Goal: Task Accomplishment & Management: Complete application form

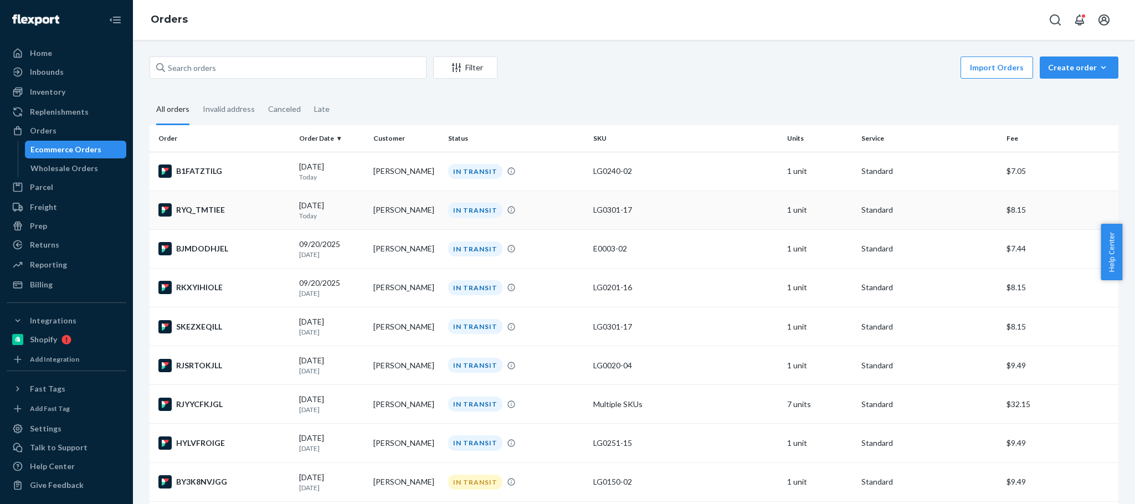
click at [395, 213] on td "[PERSON_NAME]" at bounding box center [406, 210] width 74 height 39
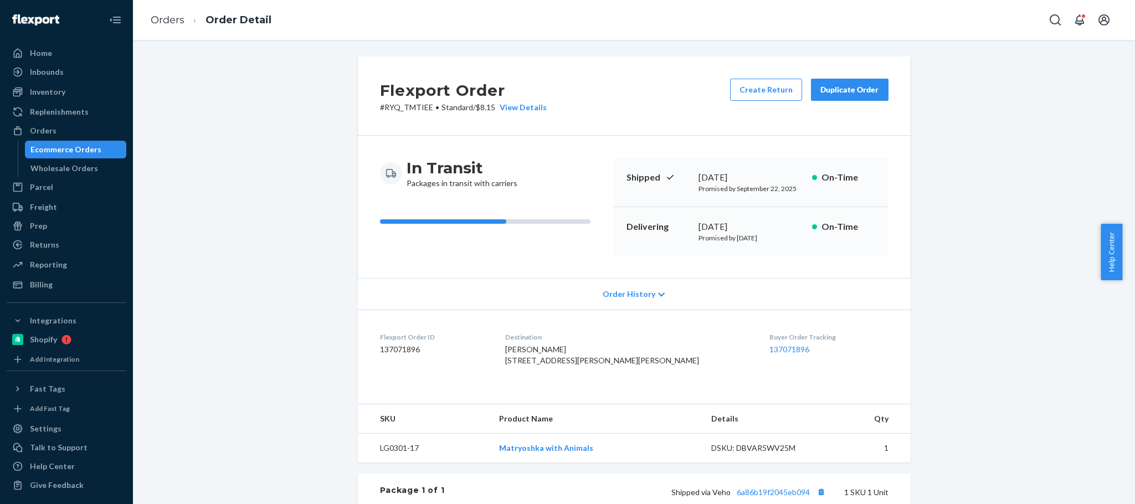
scroll to position [233, 0]
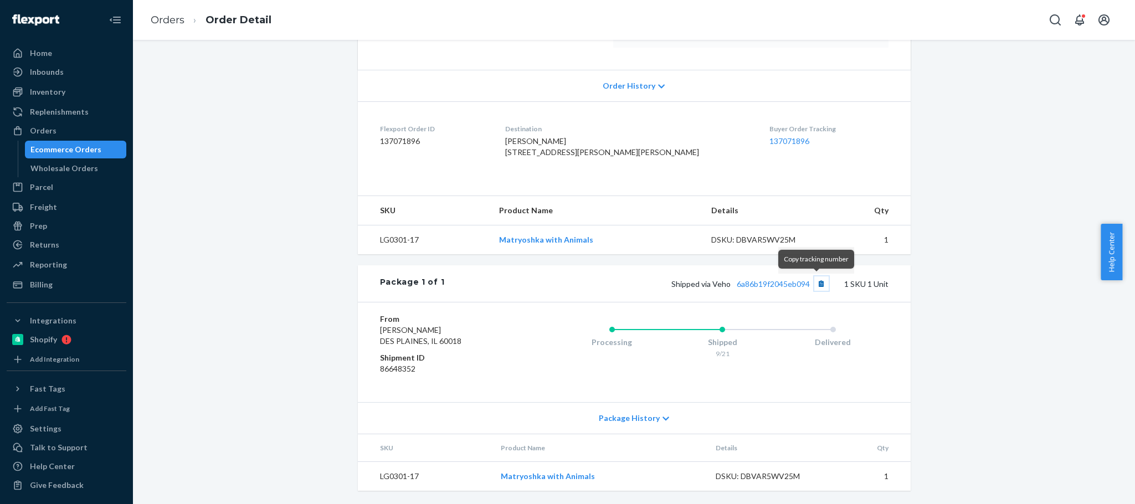
click at [815, 281] on button "Copy tracking number" at bounding box center [821, 283] width 14 height 14
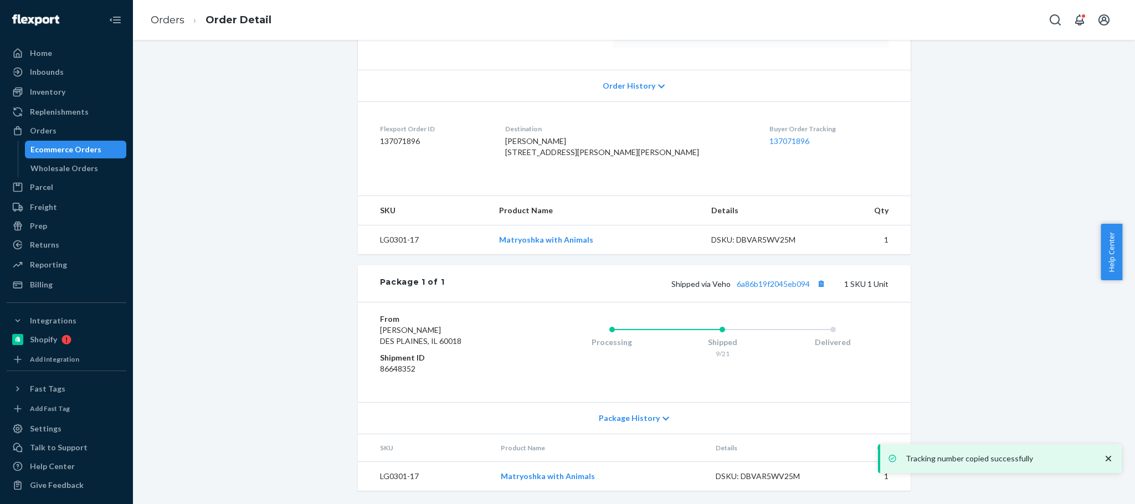
click at [722, 285] on span "Shipped via Veho 6a86b19f2045eb094" at bounding box center [749, 283] width 157 height 9
copy span "Veho"
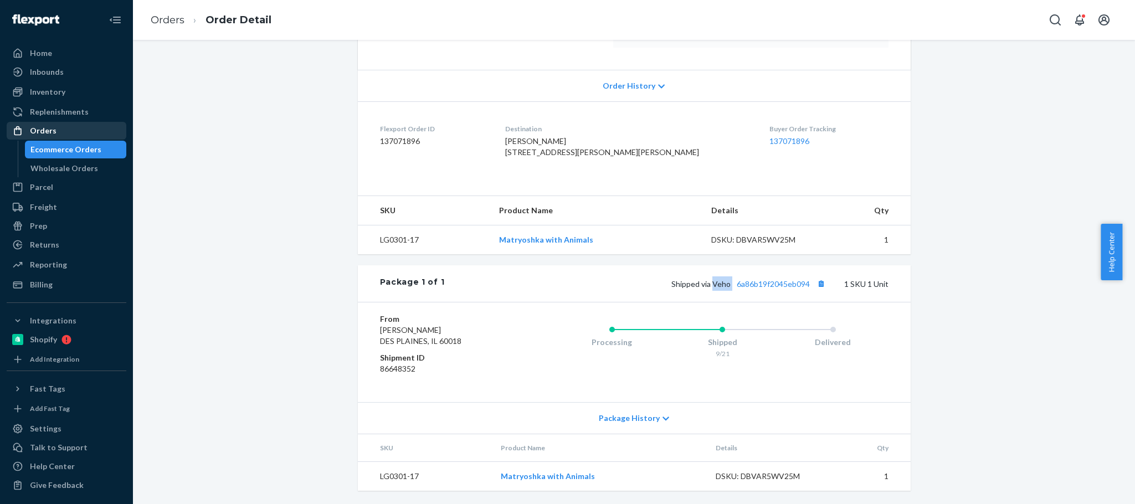
click at [45, 128] on div "Orders" at bounding box center [43, 130] width 27 height 11
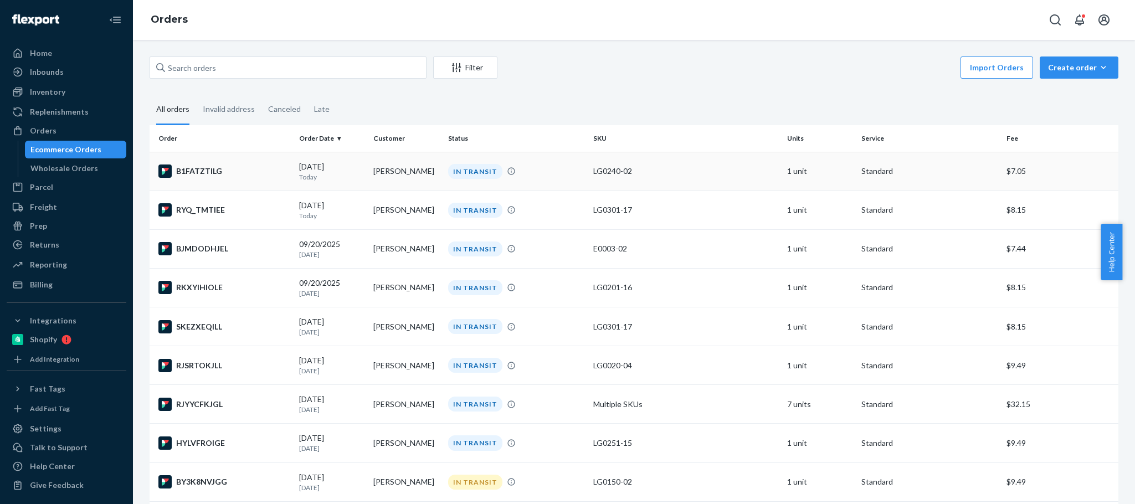
click at [384, 175] on td "[PERSON_NAME]" at bounding box center [406, 171] width 74 height 39
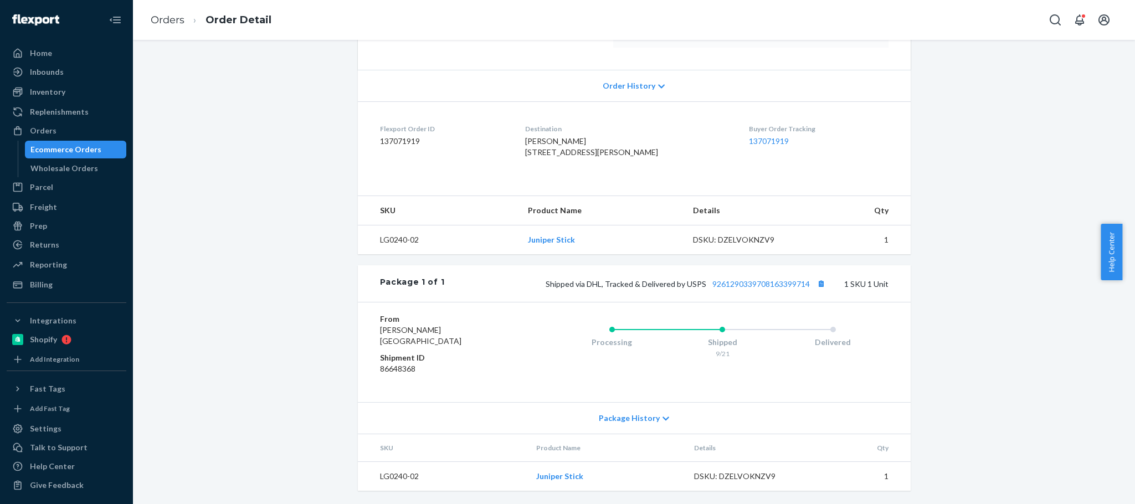
scroll to position [233, 0]
click at [818, 284] on button "Copy tracking number" at bounding box center [821, 283] width 14 height 14
click at [49, 126] on div "Orders" at bounding box center [43, 130] width 27 height 11
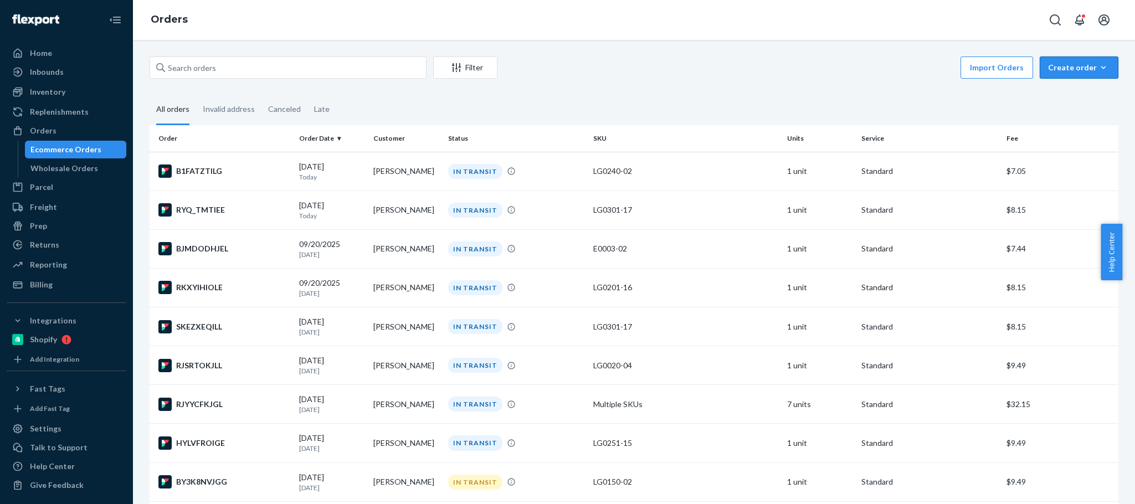
click at [1050, 66] on div "Create order" at bounding box center [1079, 67] width 62 height 11
click at [1047, 85] on span "Ecommerce order" at bounding box center [1049, 81] width 61 height 8
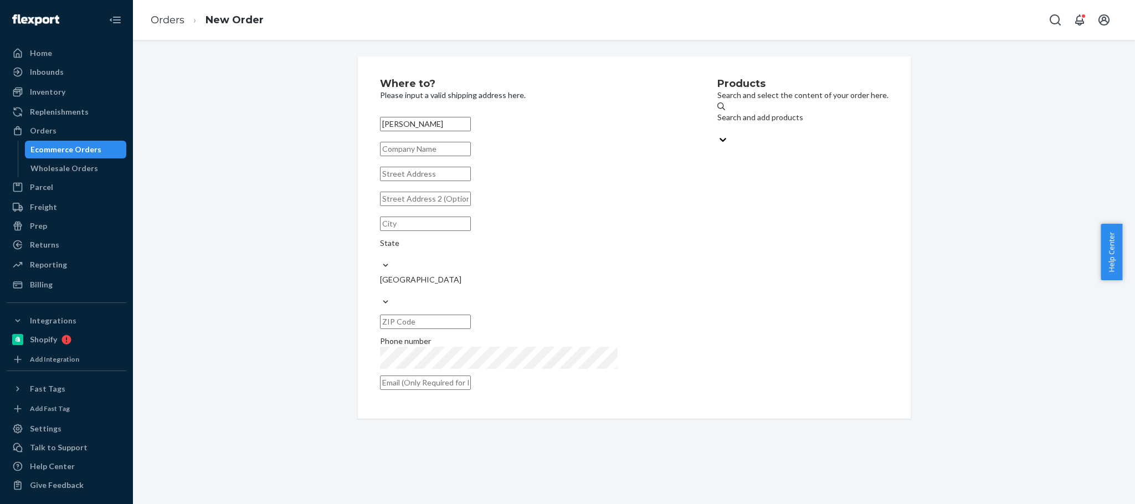
type input "[PERSON_NAME]"
click at [394, 181] on input "text" at bounding box center [425, 174] width 91 height 14
paste input "[STREET_ADDRESS]"
type input "[STREET_ADDRESS]"
drag, startPoint x: 382, startPoint y: 213, endPoint x: 316, endPoint y: 213, distance: 66.5
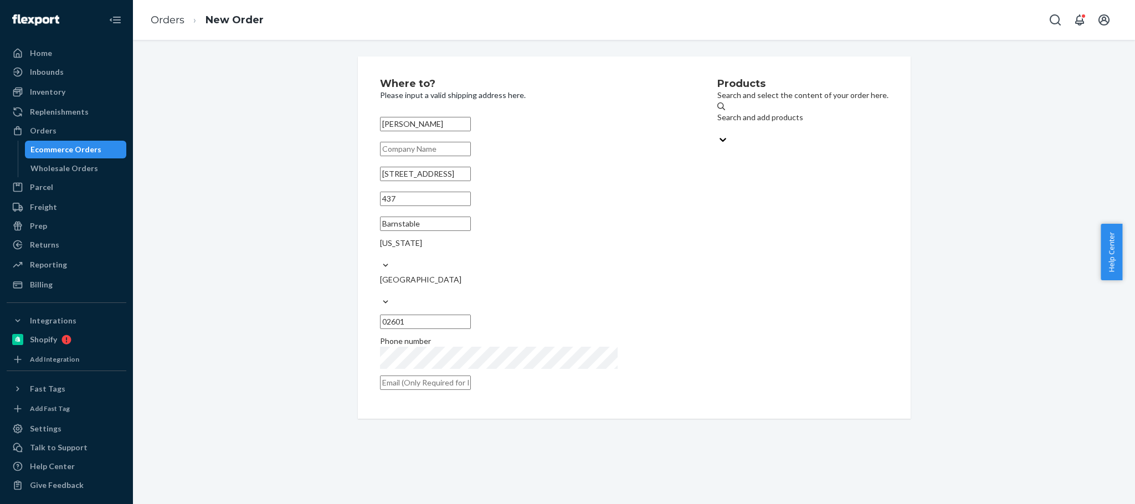
click at [313, 213] on div "Where to? Please input a valid shipping address here. [PERSON_NAME] [STREET_ADD…" at bounding box center [633, 237] width 985 height 362
paste input "265 Communication Way Unit"
drag, startPoint x: 467, startPoint y: 218, endPoint x: 0, endPoint y: 223, distance: 467.4
click at [53, 224] on div "Home Inbounds Shipping Plans Problems Inventory Products Replenishments Orders …" at bounding box center [567, 252] width 1135 height 504
type input "Unit 437"
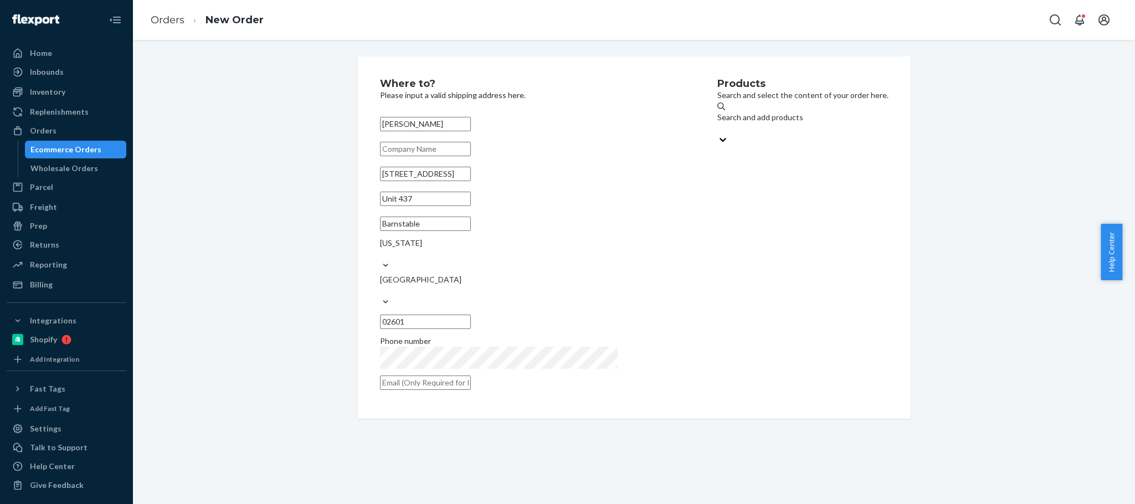
click at [471, 315] on input "text" at bounding box center [425, 322] width 91 height 14
paste input "-1971"
type input "02601-1971"
click at [717, 121] on div "Search and add products" at bounding box center [802, 117] width 171 height 11
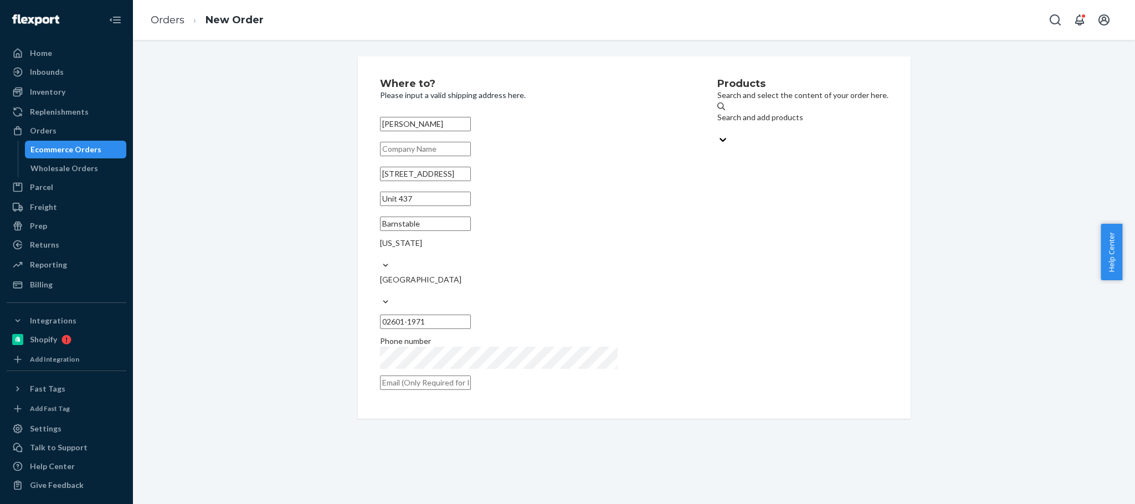
click at [717, 123] on input "Search and add products" at bounding box center [717, 128] width 1 height 11
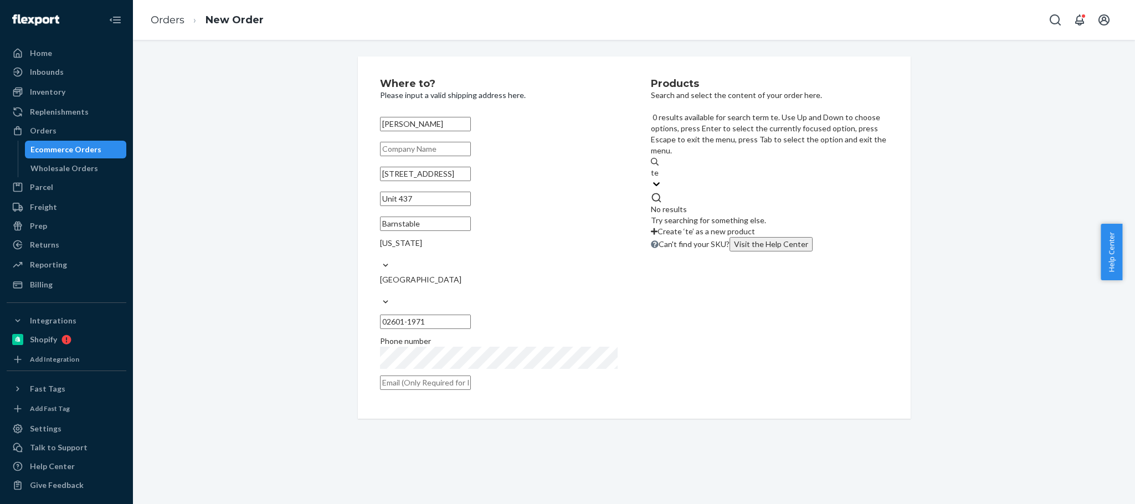
type input "t"
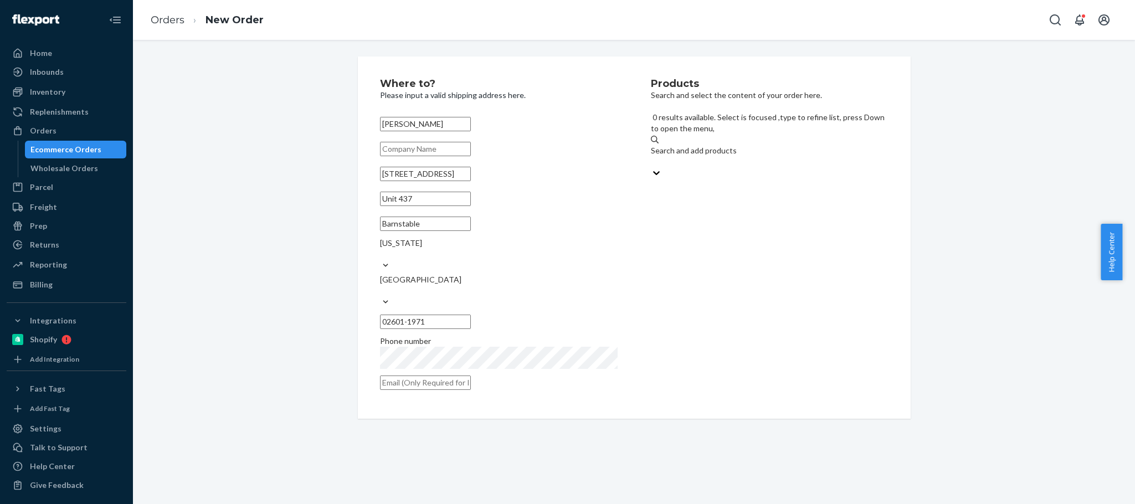
paste input "LG0150-01"
type input "L"
type input "e"
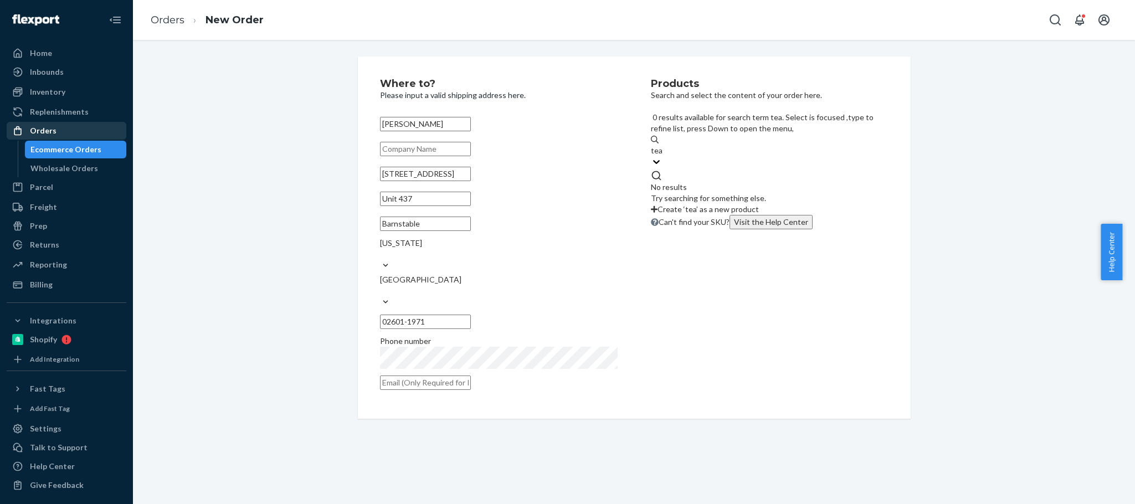
type input "tea"
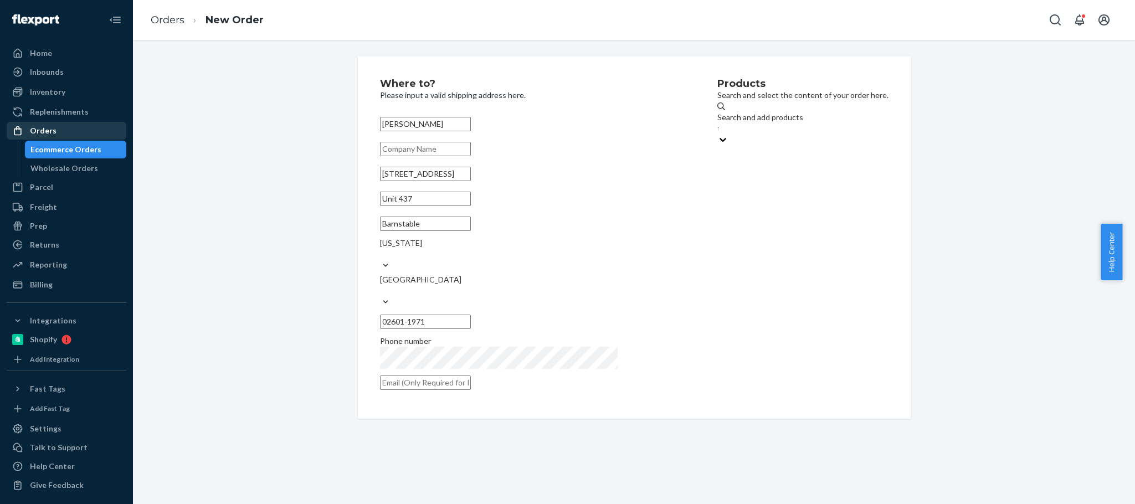
click at [52, 131] on div "Orders" at bounding box center [43, 130] width 27 height 11
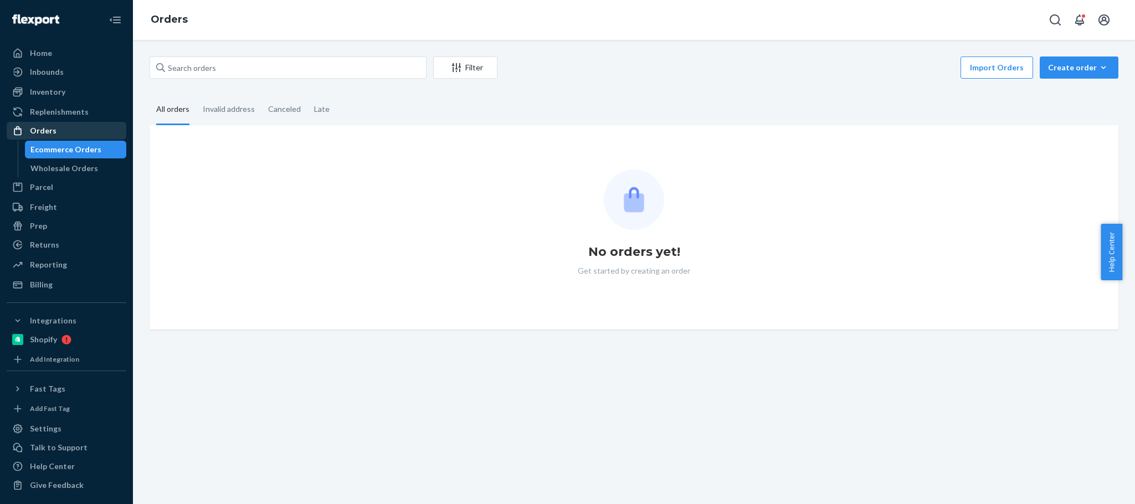
click at [70, 130] on div "Orders" at bounding box center [66, 131] width 117 height 16
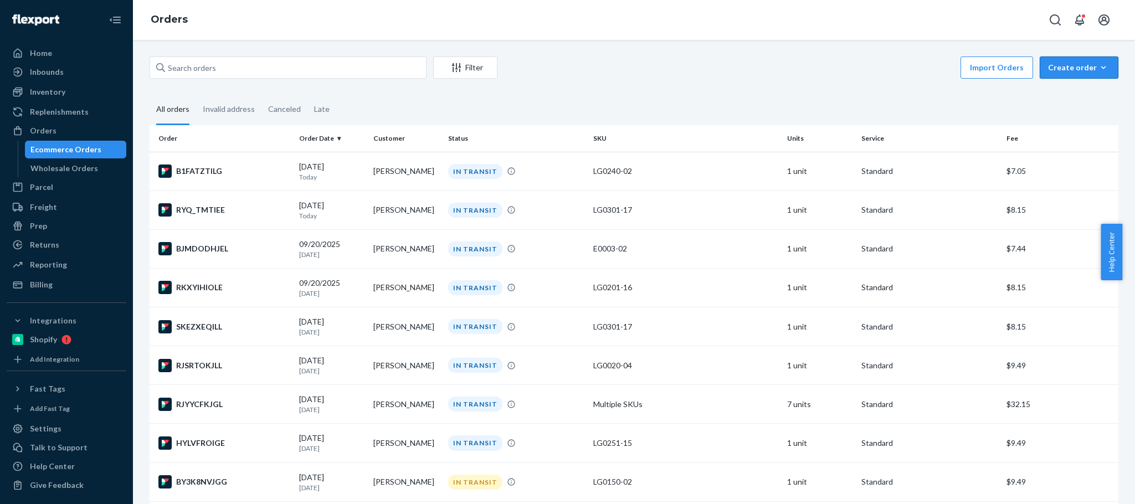
click at [1057, 69] on div "Create order" at bounding box center [1079, 67] width 62 height 11
click at [1051, 97] on span "Ecommerce order" at bounding box center [1085, 94] width 69 height 8
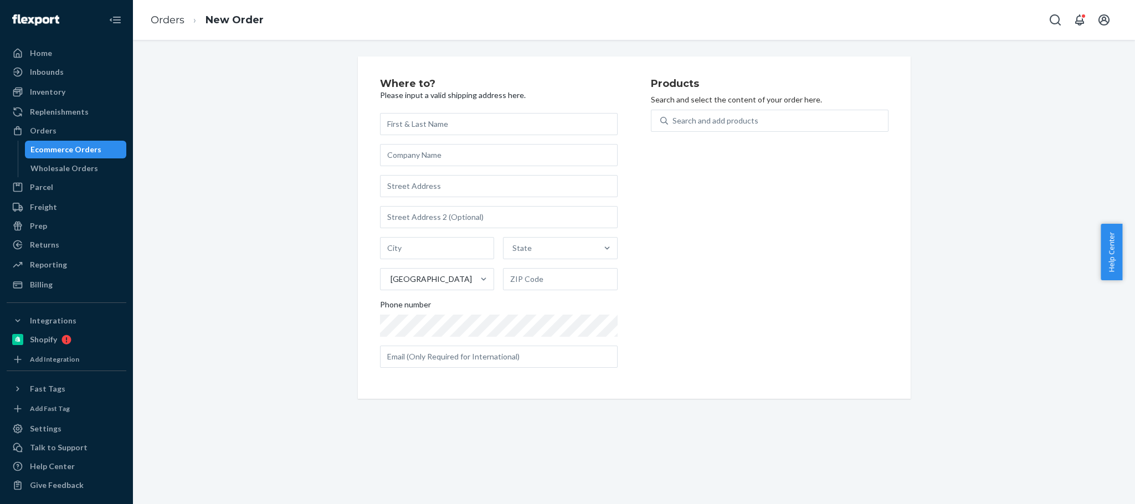
type input "LG0150-01"
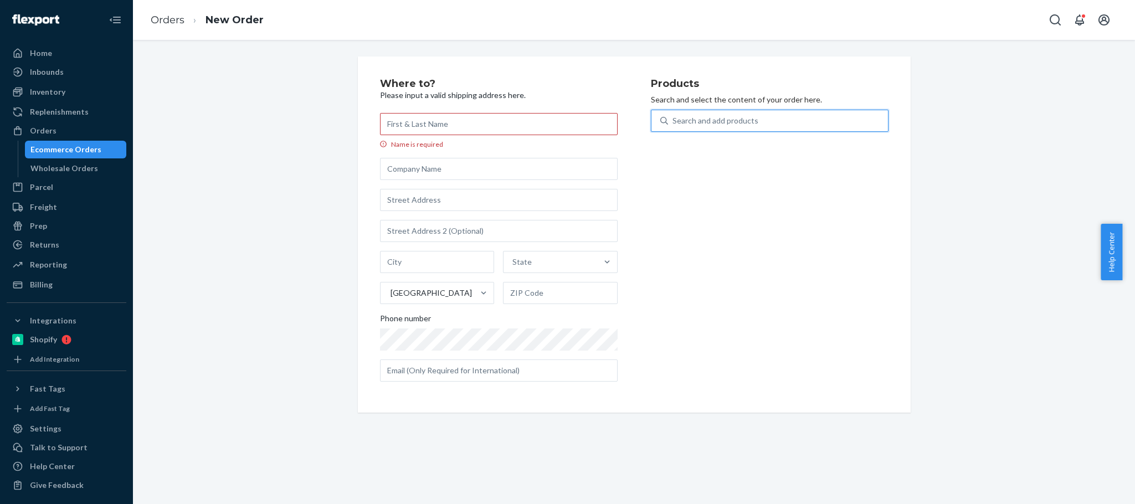
click at [690, 120] on div "Search and add products" at bounding box center [715, 120] width 86 height 11
click at [673, 120] on input "0 results available. Use Up and Down to choose options, press Enter to select t…" at bounding box center [672, 120] width 1 height 11
paste input "LG0150-01"
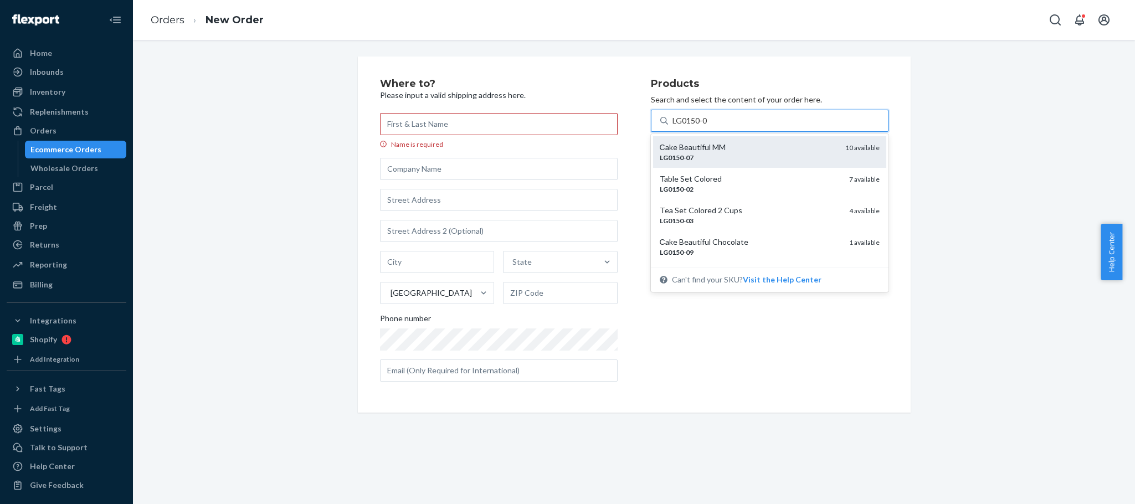
type input "LG0150-01"
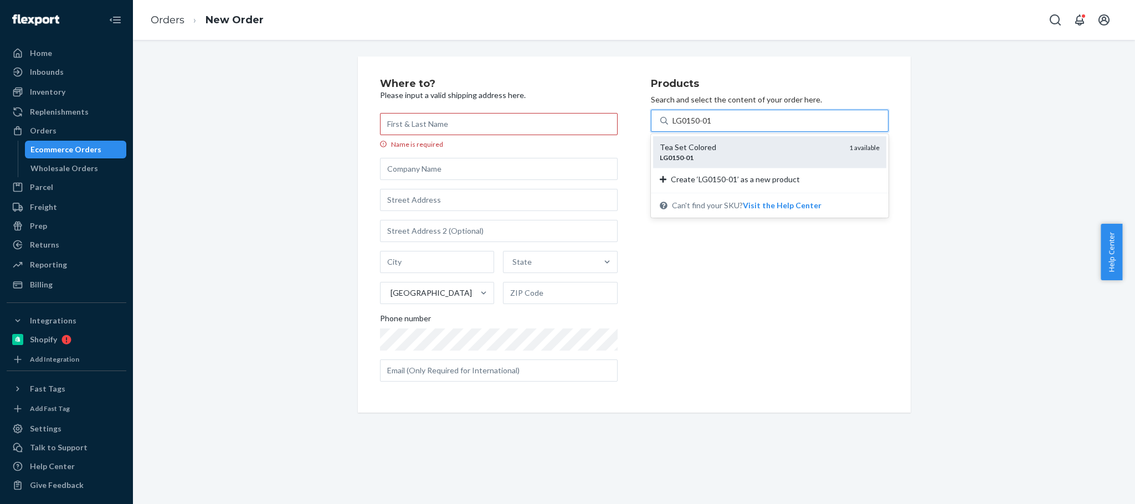
click at [719, 156] on div "LG0150 - 01" at bounding box center [750, 157] width 181 height 9
click at [712, 126] on input "LG0150-01" at bounding box center [692, 120] width 40 height 11
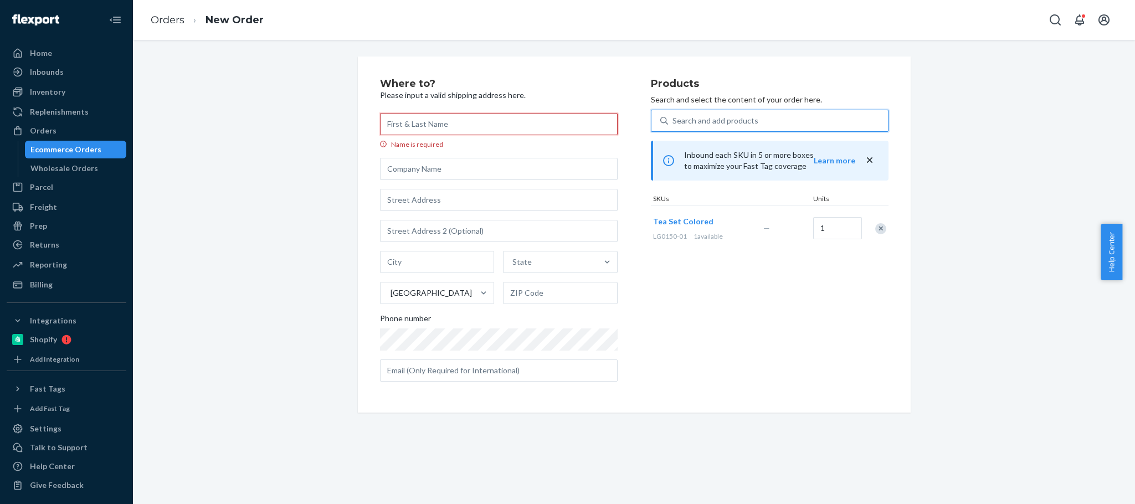
click at [432, 120] on input "Name is required" at bounding box center [499, 124] width 238 height 22
paste input "[PERSON_NAME]"
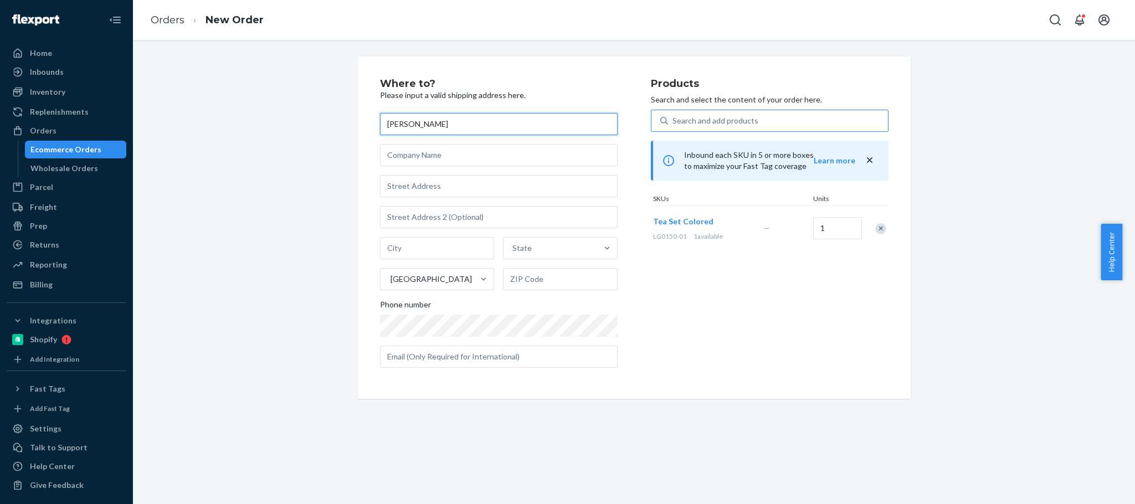
type input "[PERSON_NAME]"
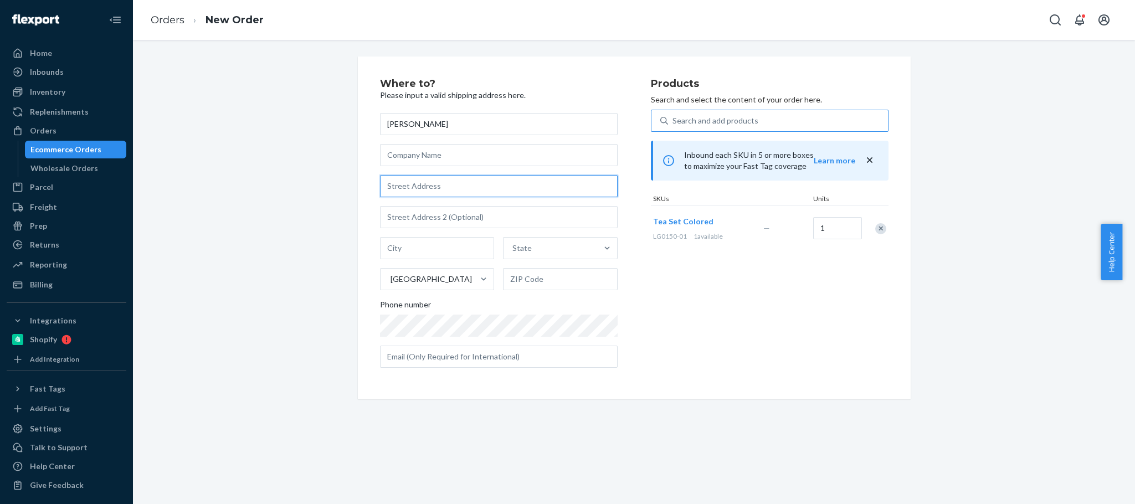
drag, startPoint x: 394, startPoint y: 183, endPoint x: 429, endPoint y: 172, distance: 36.1
click at [394, 183] on input "text" at bounding box center [499, 186] width 238 height 22
paste input "[STREET_ADDRESS]"
type input "[STREET_ADDRESS]"
click at [409, 217] on input "text" at bounding box center [499, 217] width 238 height 22
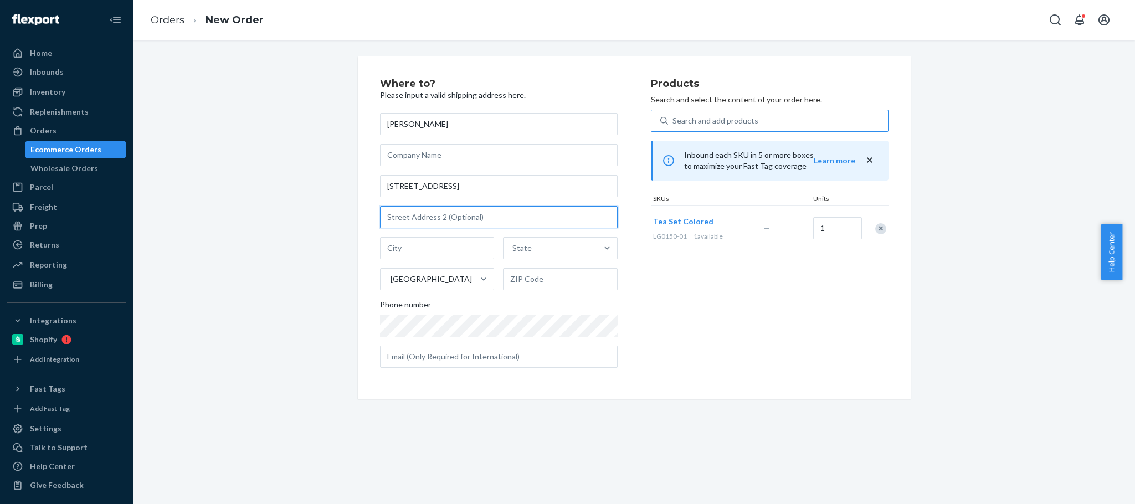
paste input "[STREET_ADDRESS]"
type input "437"
type input "Barnstable"
type input "02601"
type input "265 Communication Wy"
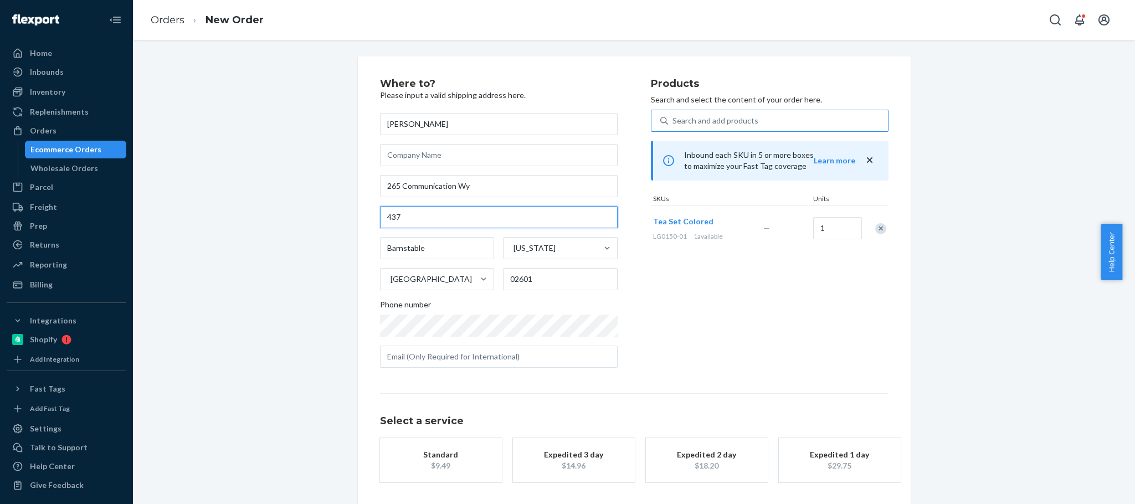
drag, startPoint x: 424, startPoint y: 218, endPoint x: 266, endPoint y: 208, distance: 157.6
click at [266, 208] on div "Where to? Please input a valid shipping address here. Krsana Henry 265 Communic…" at bounding box center [633, 302] width 985 height 492
paste input "265 Communication Way Unit"
drag, startPoint x: 469, startPoint y: 217, endPoint x: 240, endPoint y: 229, distance: 229.1
click at [261, 230] on div "Where to? Please input a valid shipping address here. Krsana Henry 265 Communic…" at bounding box center [633, 307] width 985 height 503
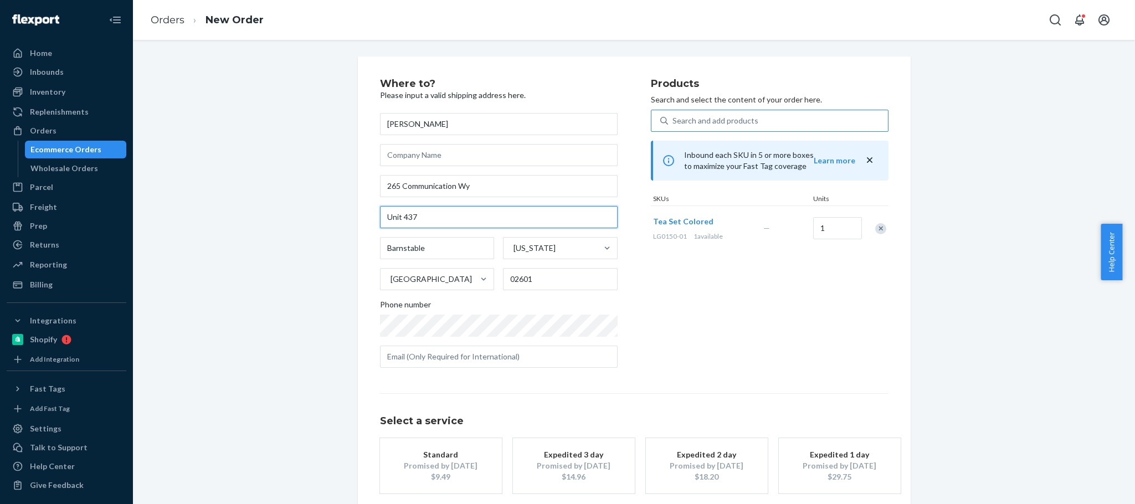
type input "Unit 437"
click at [520, 282] on input "02601" at bounding box center [560, 279] width 115 height 22
paste input "-1971"
type input "02601-1971"
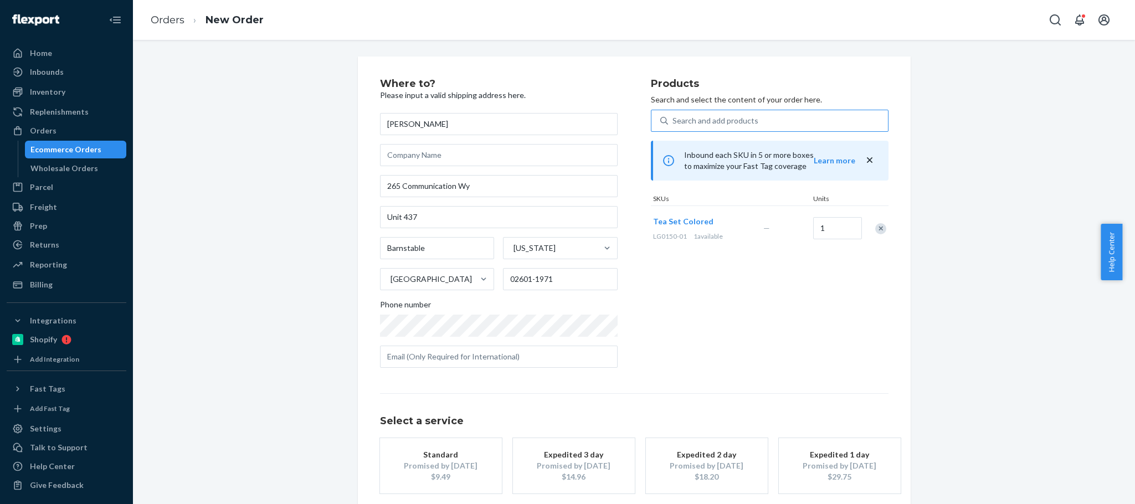
click at [765, 334] on div "Products Search and select the content of your order here. Search and add produ…" at bounding box center [770, 228] width 238 height 298
click at [438, 462] on div "Promised by Oct 1, 2025" at bounding box center [441, 465] width 89 height 11
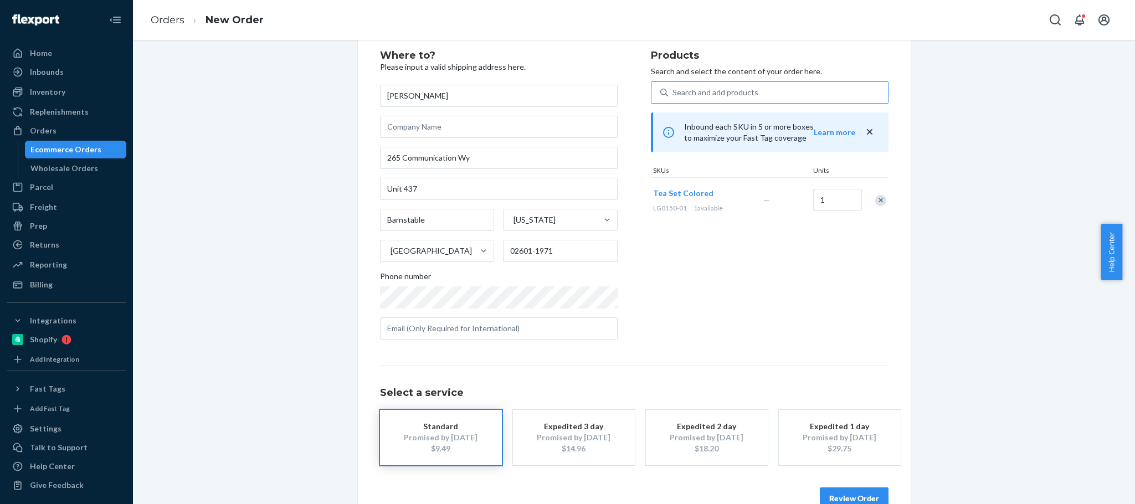
scroll to position [55, 0]
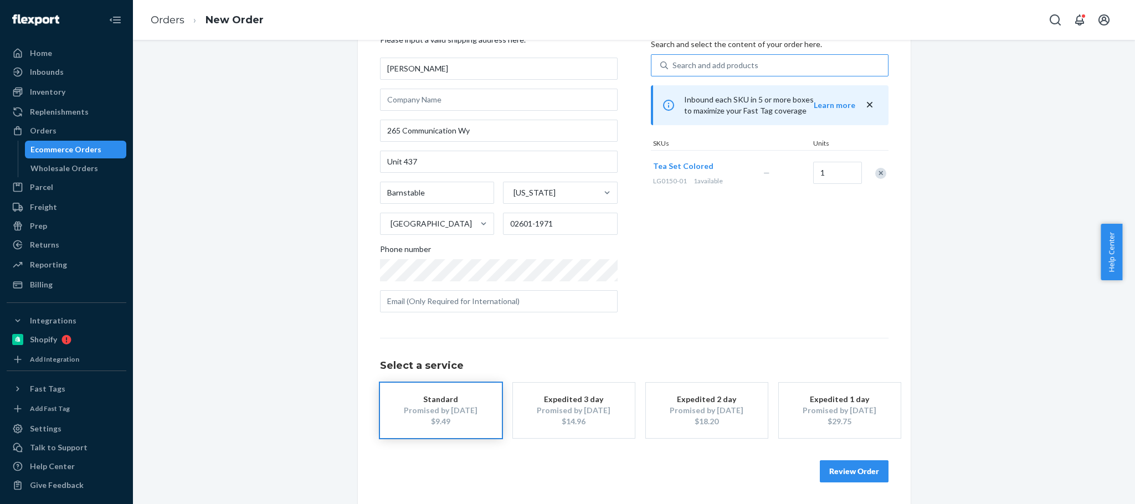
click at [840, 466] on button "Review Order" at bounding box center [854, 471] width 69 height 22
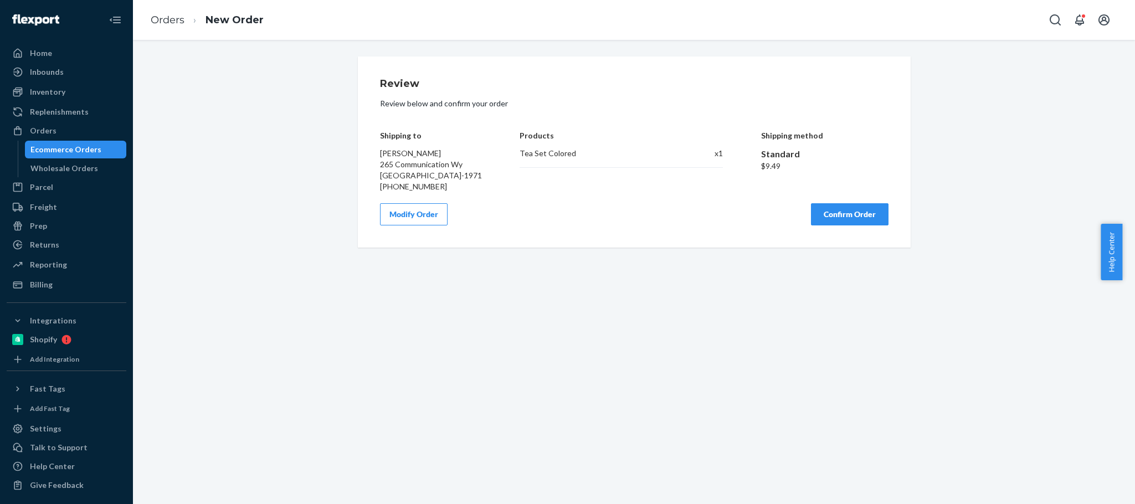
click at [857, 222] on button "Confirm Order" at bounding box center [850, 214] width 78 height 22
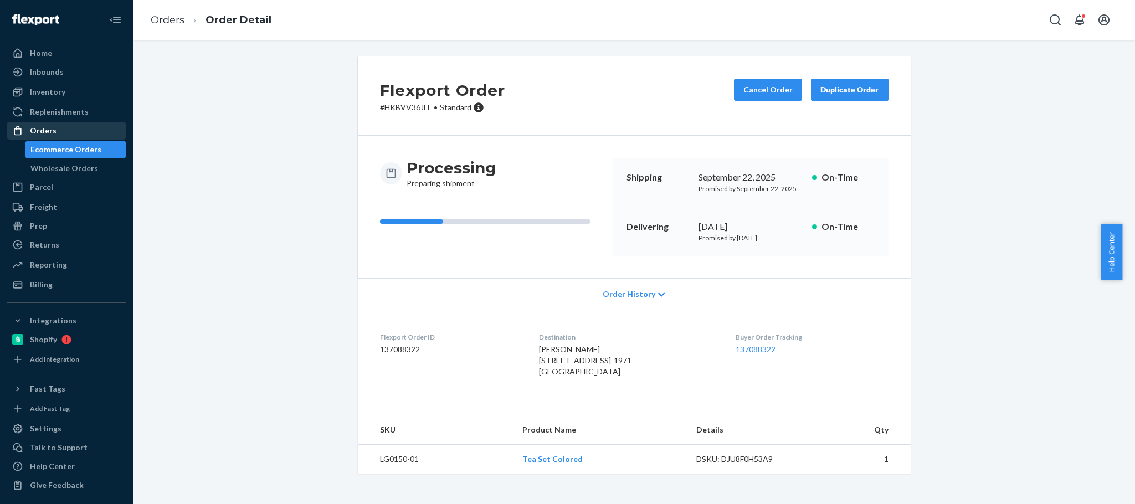
click at [40, 132] on div "Orders" at bounding box center [43, 130] width 27 height 11
